Goal: Find specific page/section: Find specific page/section

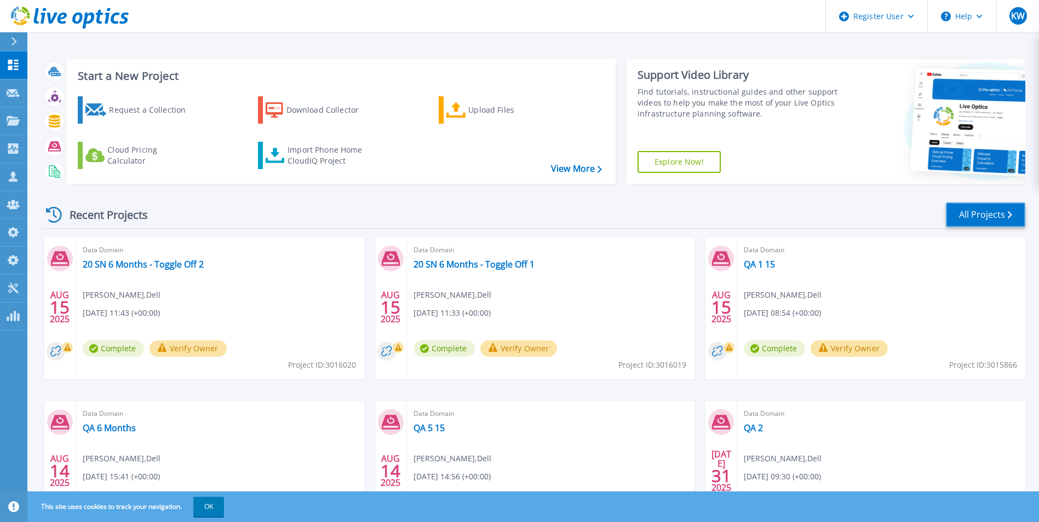
click at [977, 222] on link "All Projects" at bounding box center [984, 215] width 79 height 25
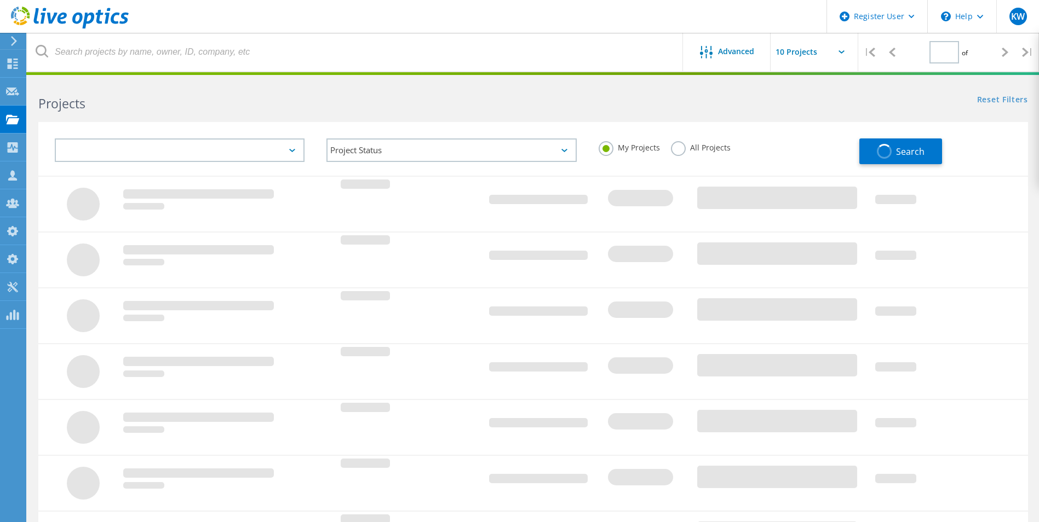
type input "1"
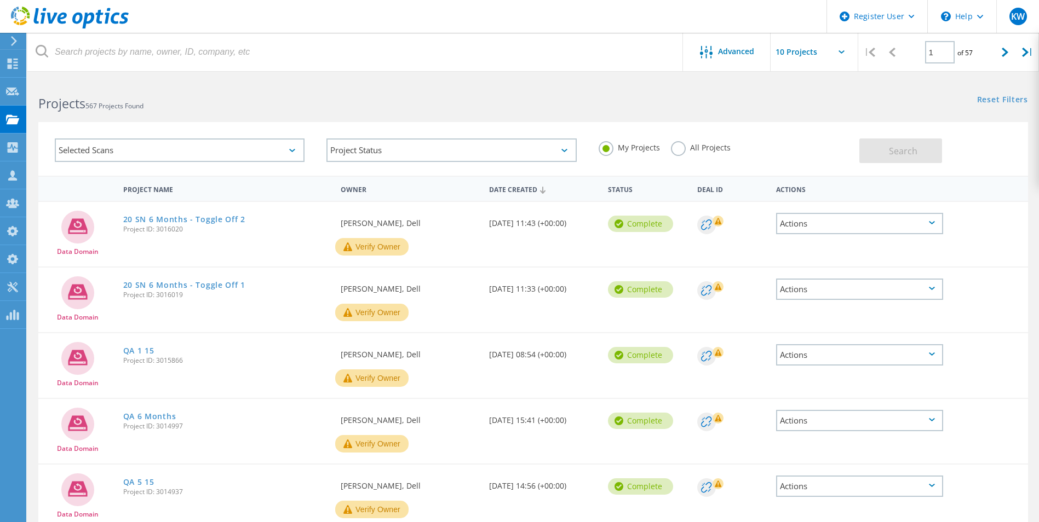
click at [668, 148] on div "My Projects All Projects" at bounding box center [723, 148] width 272 height 41
click at [674, 148] on label "All Projects" at bounding box center [701, 146] width 60 height 10
click at [0, 0] on input "All Projects" at bounding box center [0, 0] width 0 height 0
click at [887, 148] on button "Search" at bounding box center [900, 151] width 83 height 25
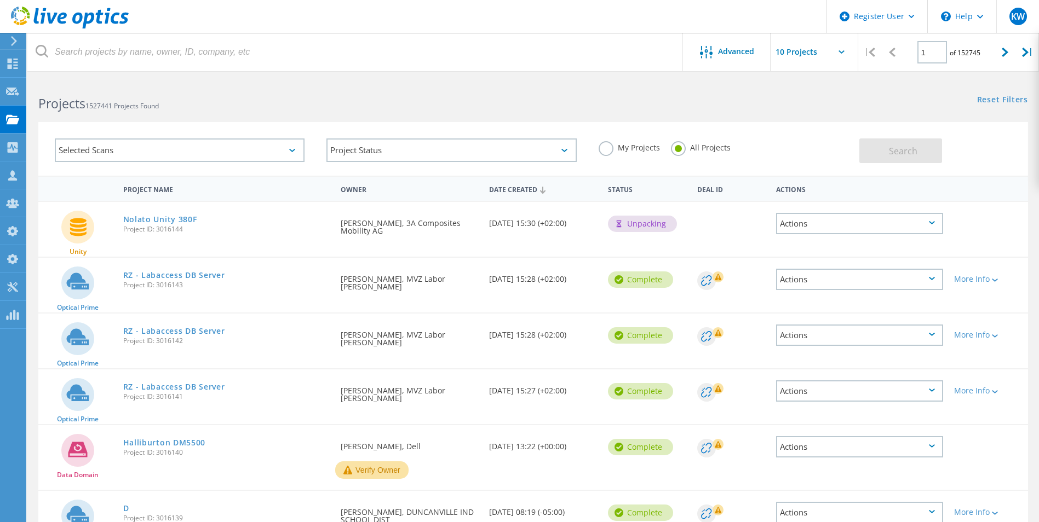
click at [287, 142] on div "Selected Scans" at bounding box center [180, 151] width 250 height 24
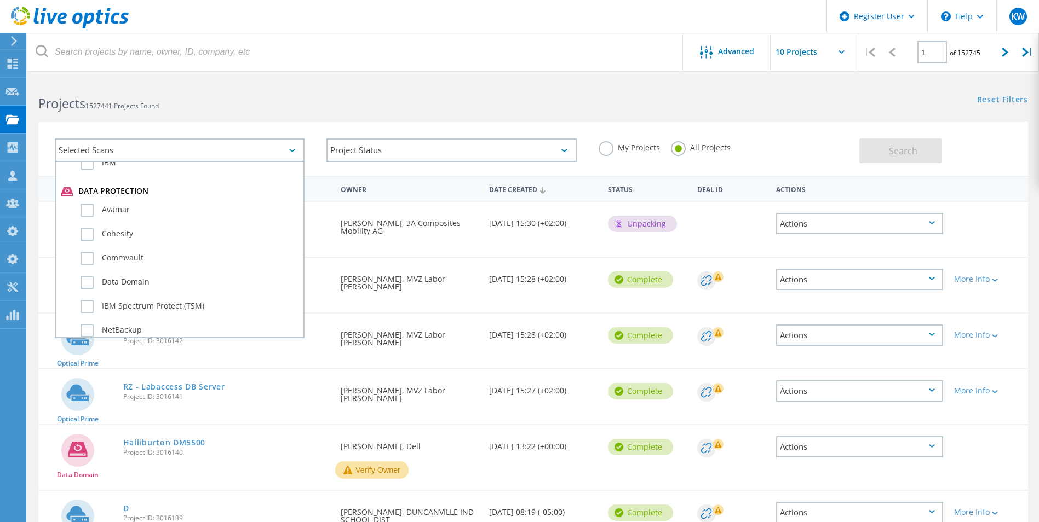
scroll to position [589, 0]
click at [85, 279] on label "Data Domain" at bounding box center [188, 281] width 217 height 13
click at [0, 0] on input "Data Domain" at bounding box center [0, 0] width 0 height 0
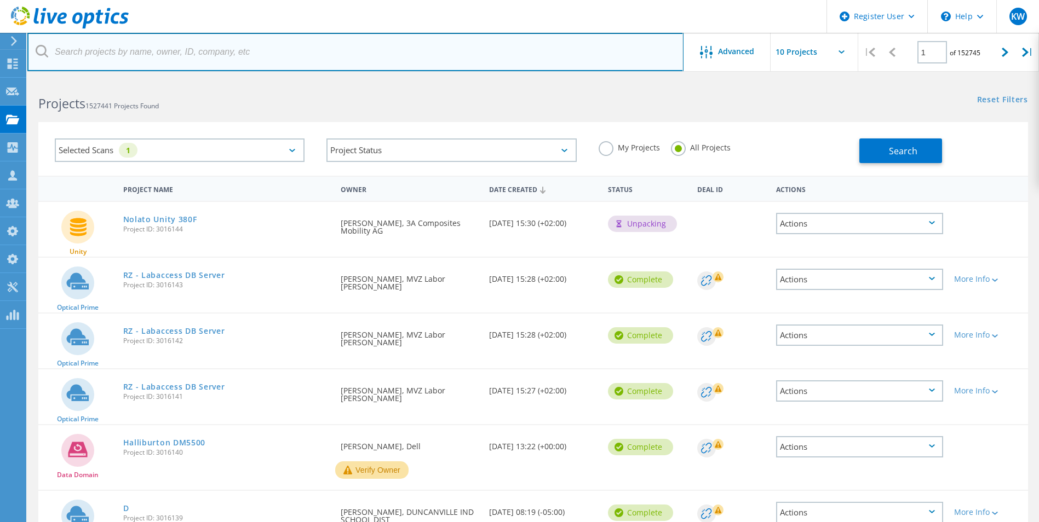
click at [441, 63] on input "text" at bounding box center [355, 52] width 656 height 38
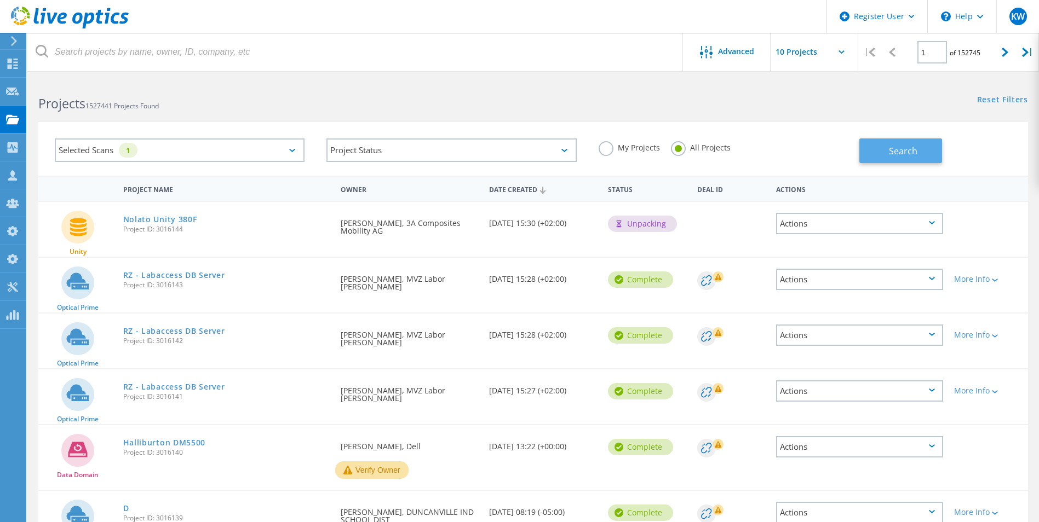
click at [902, 152] on span "Search" at bounding box center [903, 151] width 28 height 12
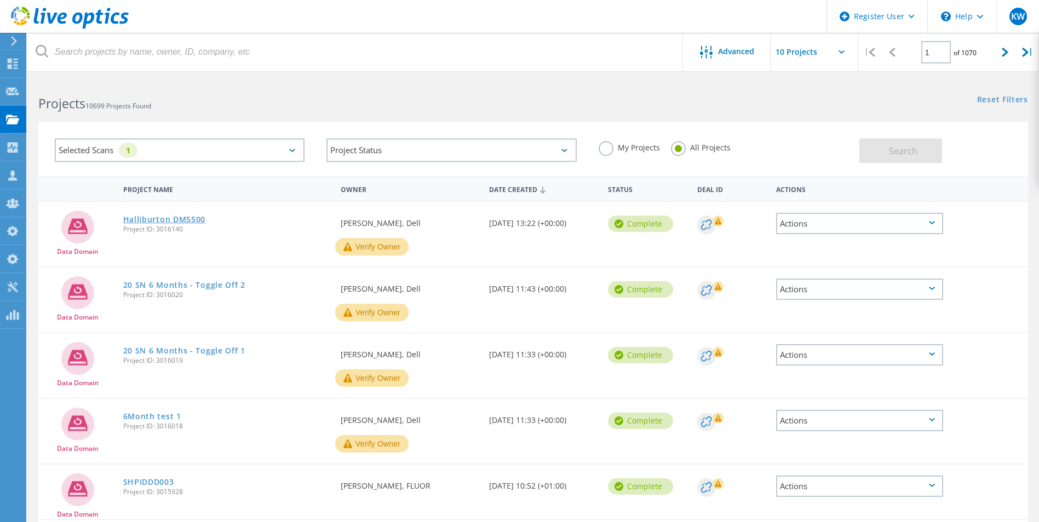
click at [181, 220] on link "Halliburton DM5500" at bounding box center [164, 220] width 83 height 8
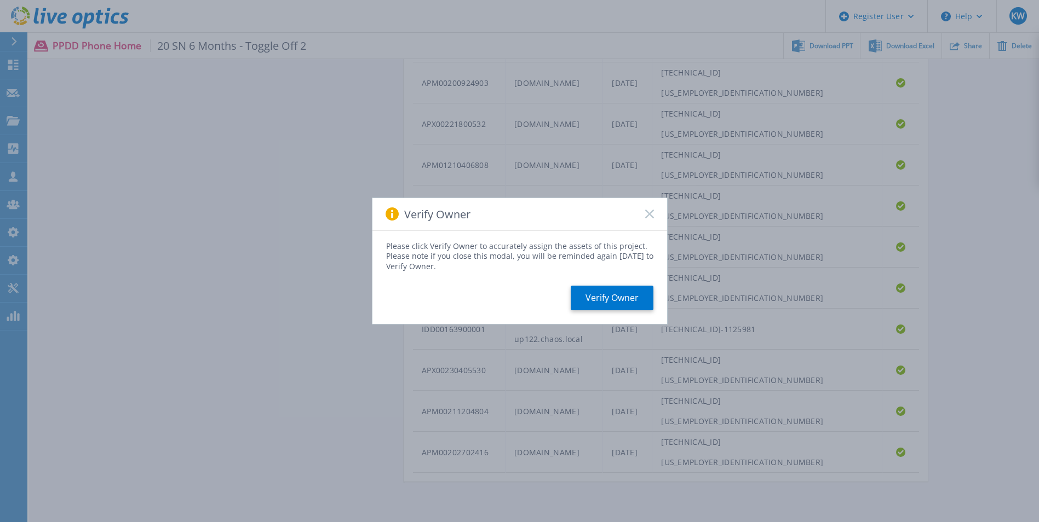
scroll to position [631, 0]
